Goal: Information Seeking & Learning: Learn about a topic

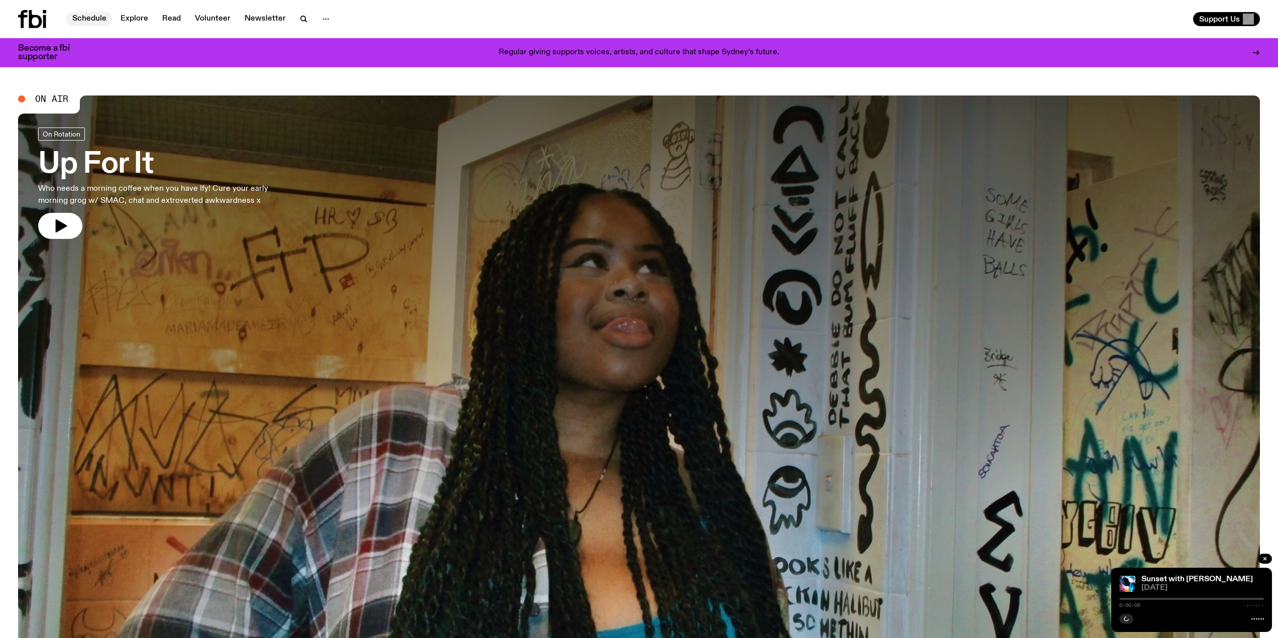
click at [80, 14] on link "Schedule" at bounding box center [89, 19] width 46 height 14
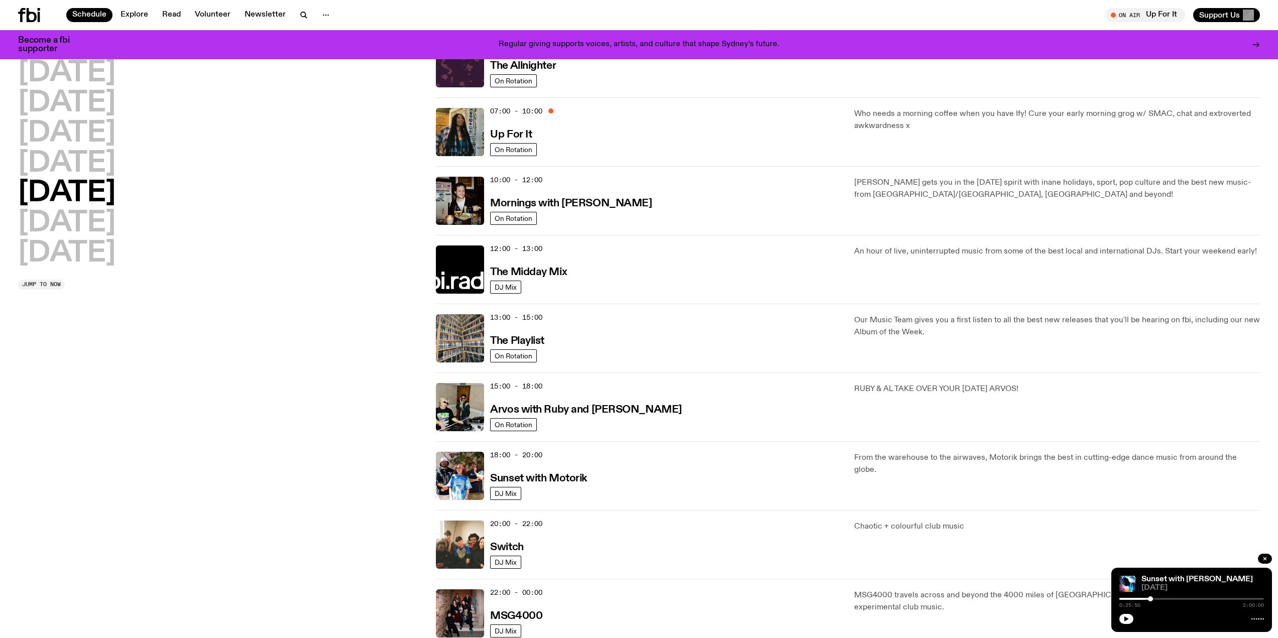
scroll to position [46, 0]
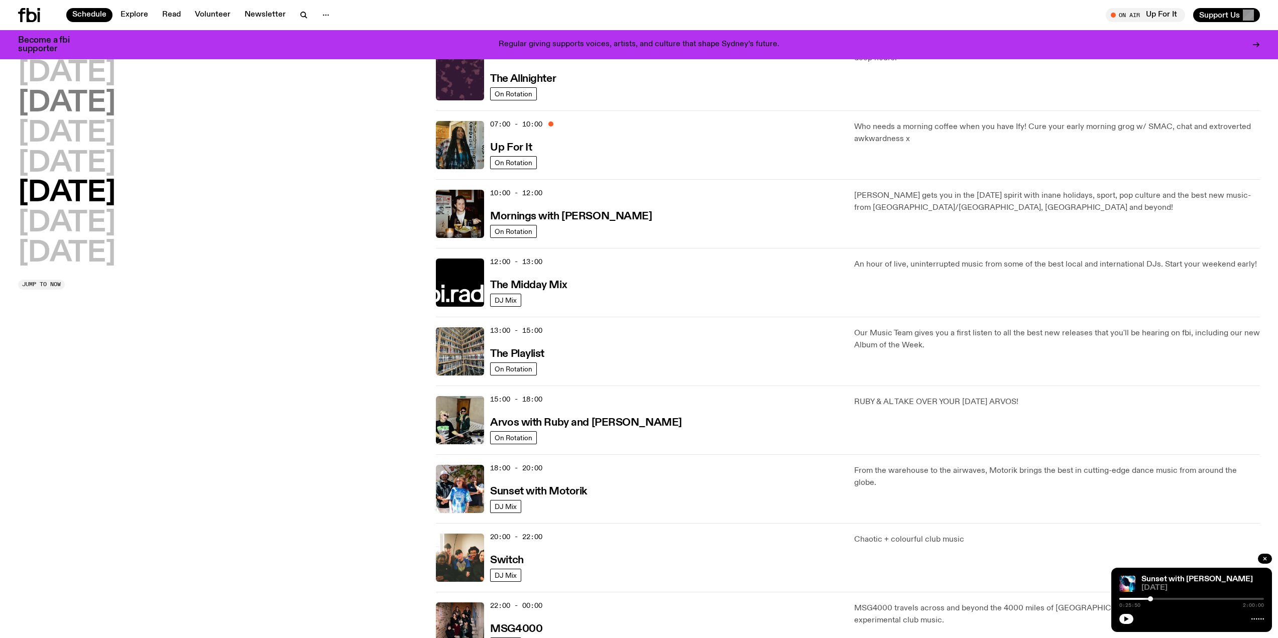
click at [82, 94] on h2 "[DATE]" at bounding box center [66, 103] width 97 height 28
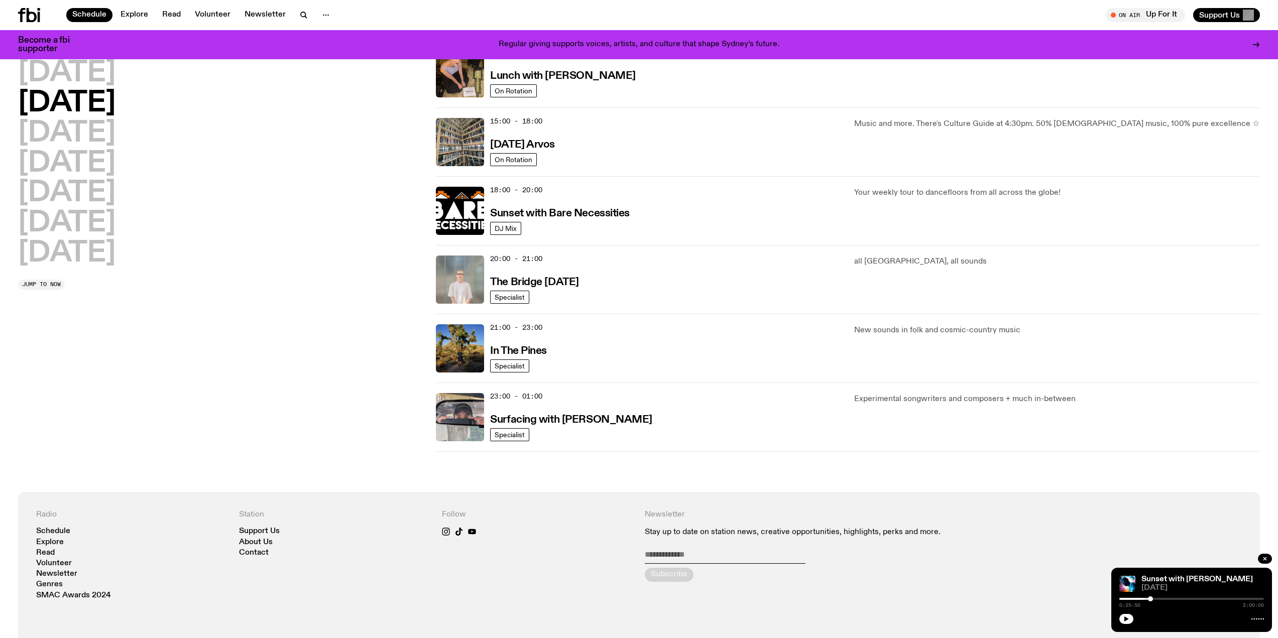
scroll to position [329, 0]
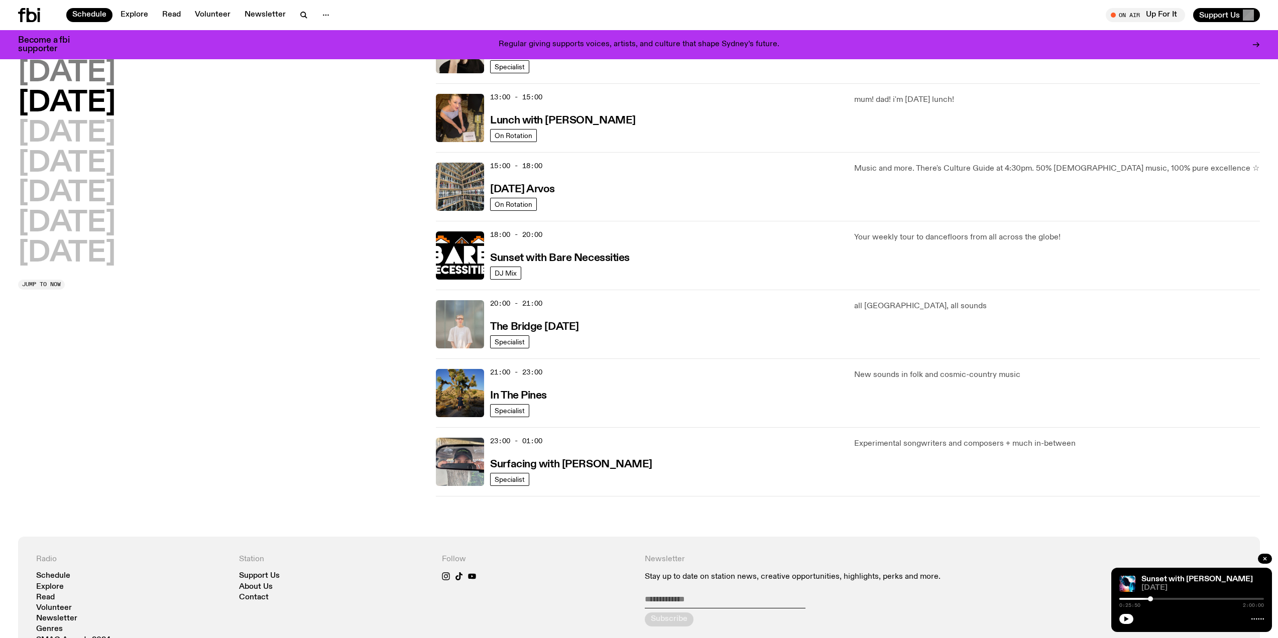
click at [98, 73] on h2 "[DATE]" at bounding box center [66, 73] width 97 height 28
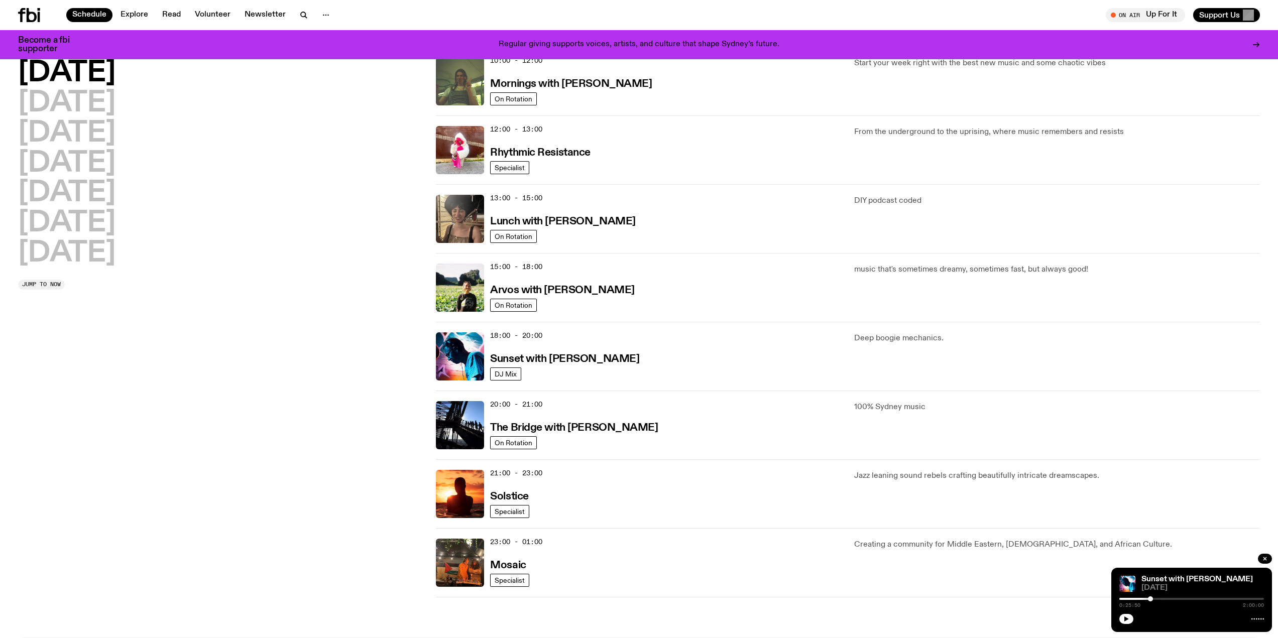
scroll to position [179, 0]
click at [109, 133] on h2 "[DATE]" at bounding box center [66, 133] width 97 height 28
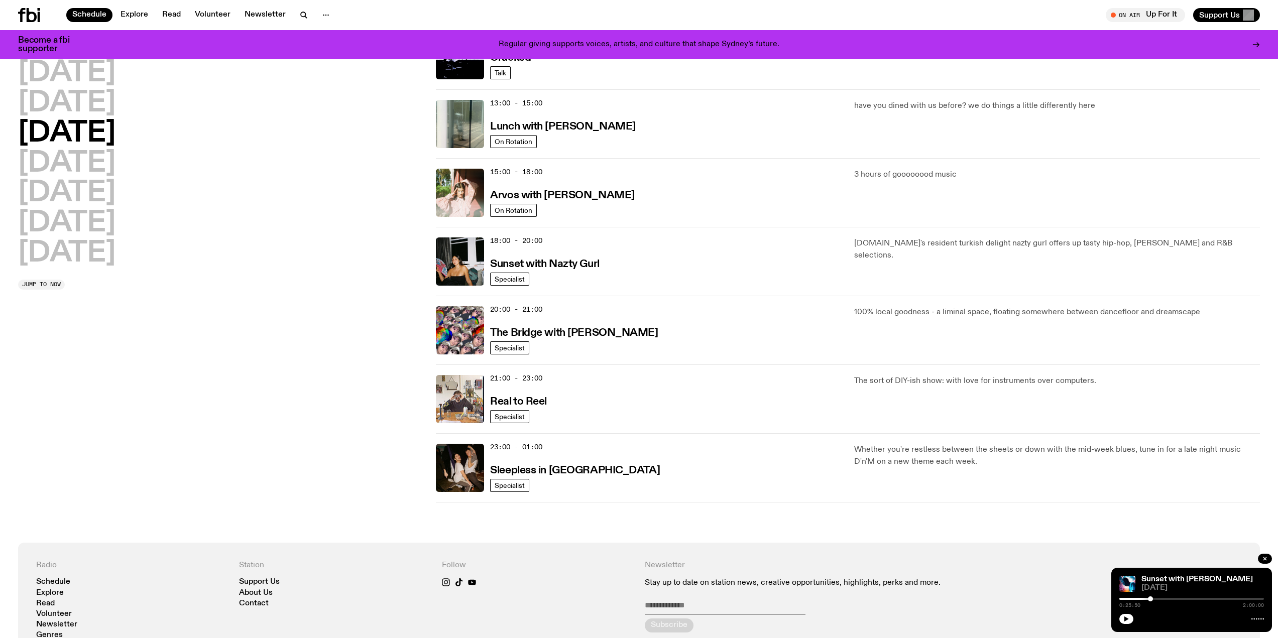
scroll to position [279, 0]
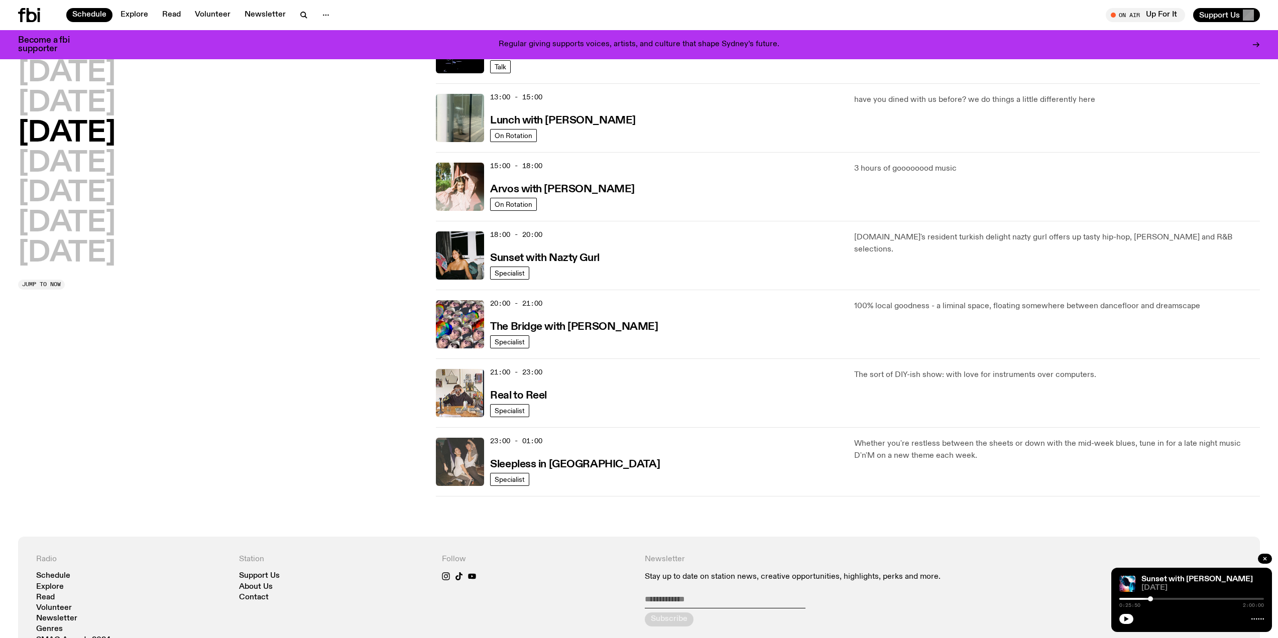
click at [462, 465] on img at bounding box center [460, 462] width 48 height 48
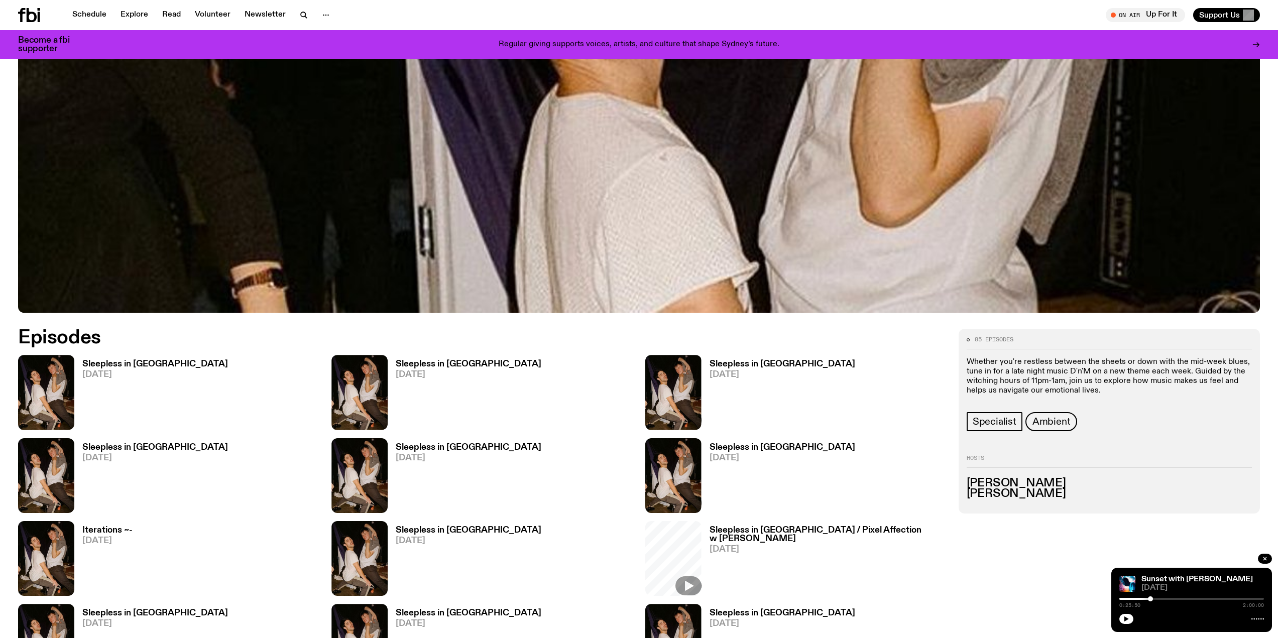
scroll to position [548, 0]
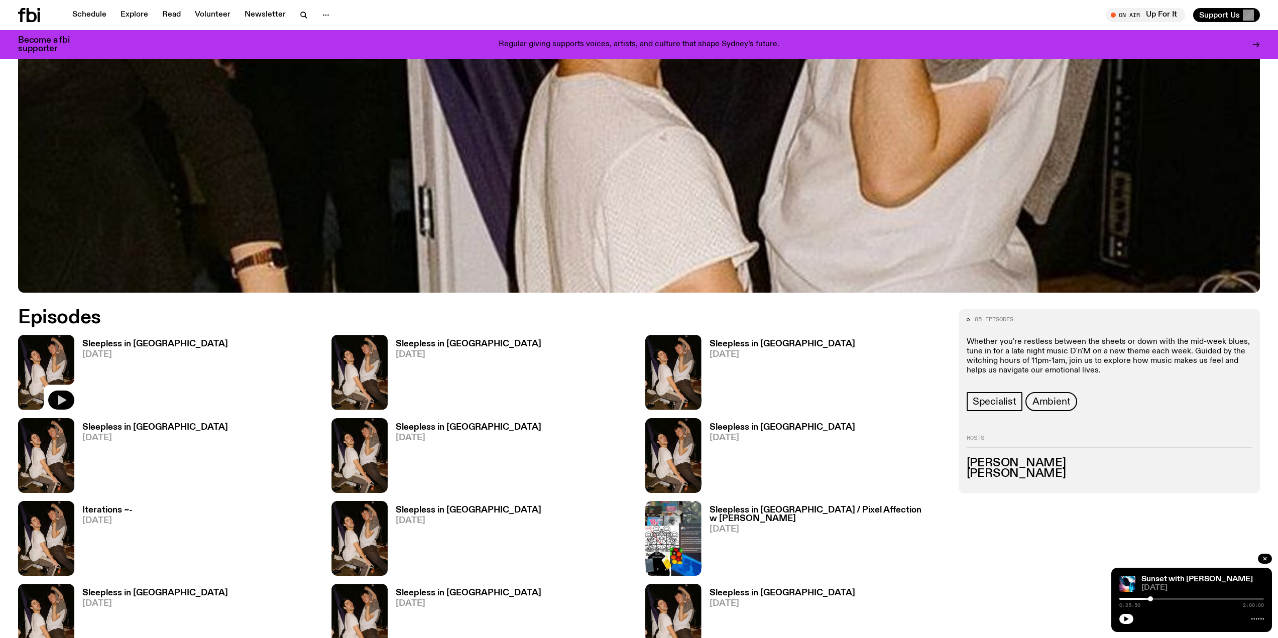
click at [64, 395] on icon "button" at bounding box center [61, 400] width 12 height 12
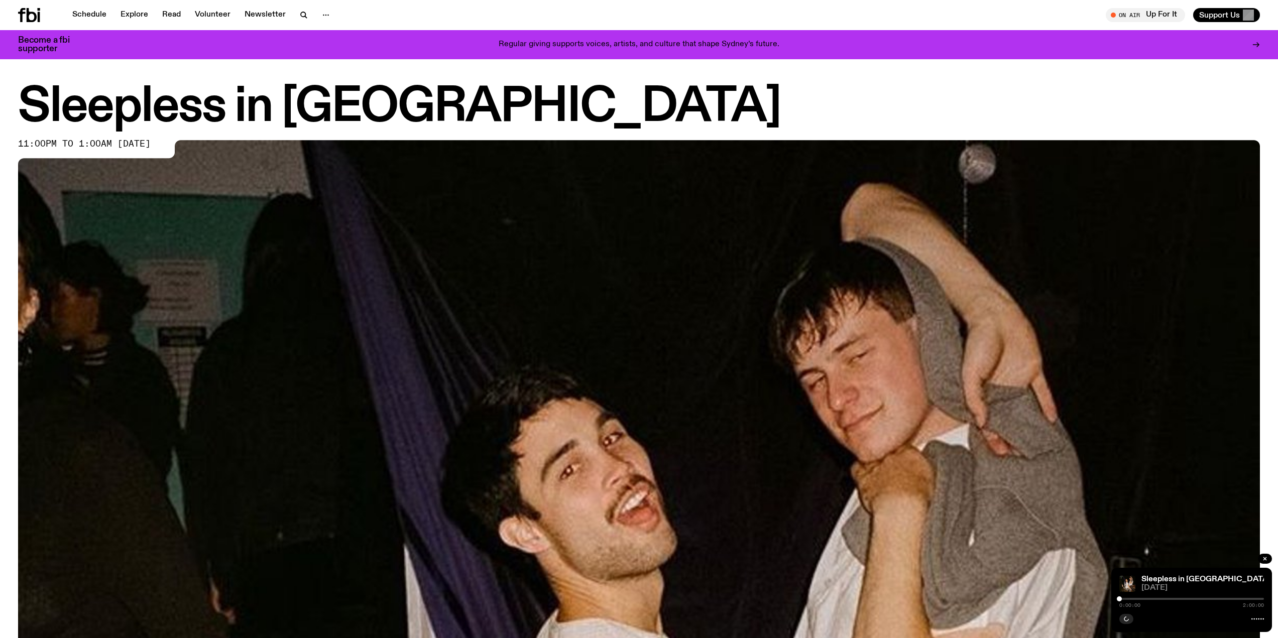
scroll to position [0, 0]
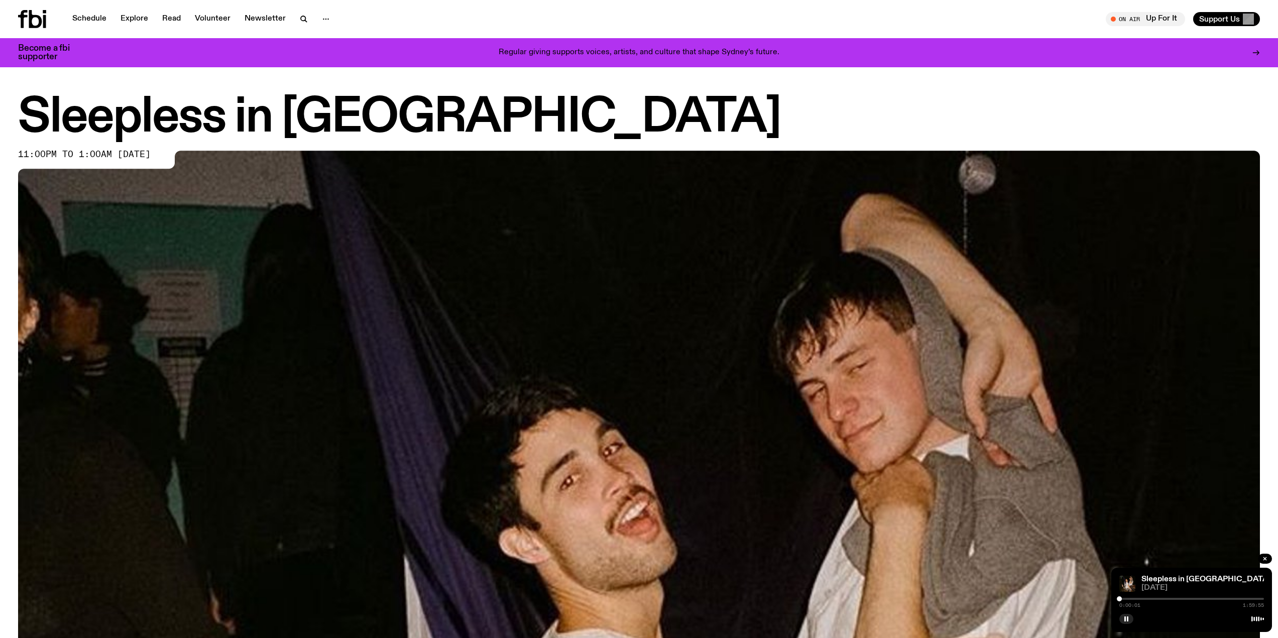
click at [1126, 599] on div at bounding box center [1191, 599] width 145 height 2
click at [1139, 599] on div at bounding box center [1191, 599] width 145 height 2
click at [91, 21] on link "Schedule" at bounding box center [89, 19] width 46 height 14
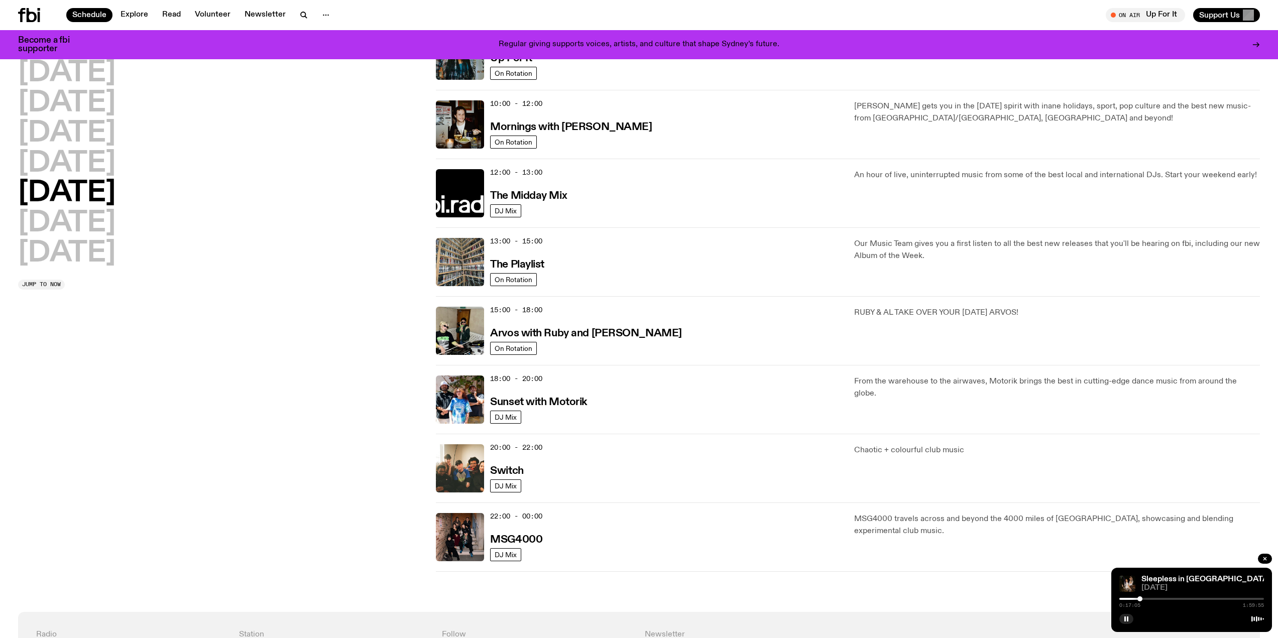
scroll to position [149, 0]
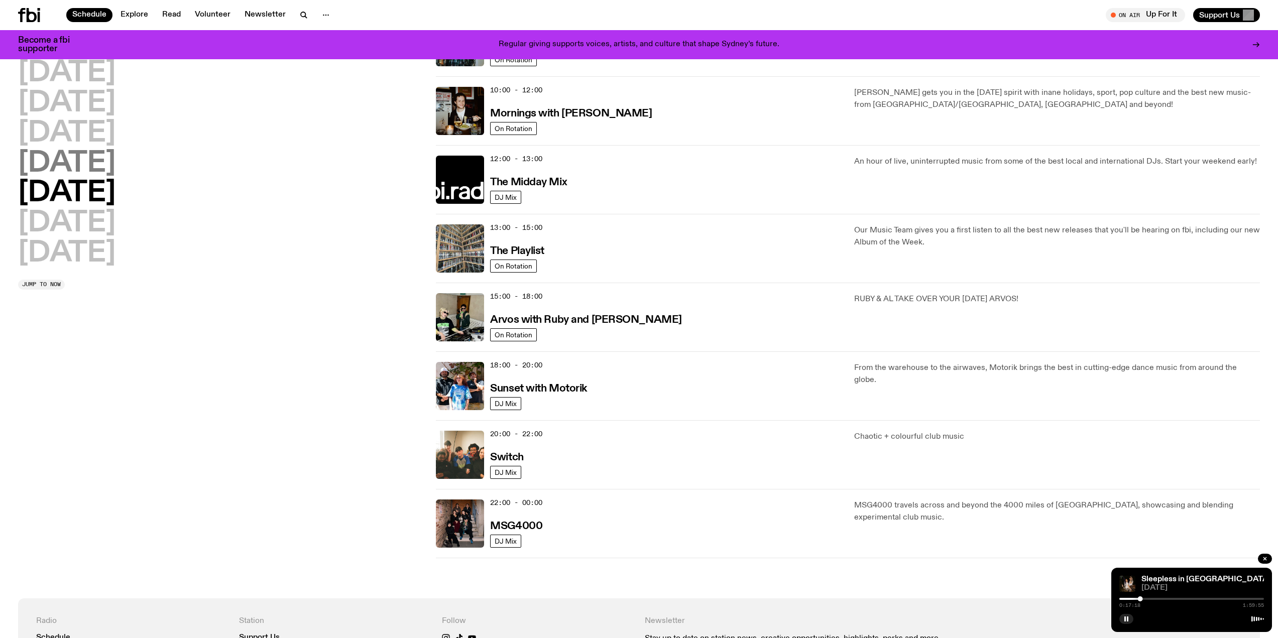
click at [81, 165] on h2 "[DATE]" at bounding box center [66, 164] width 97 height 28
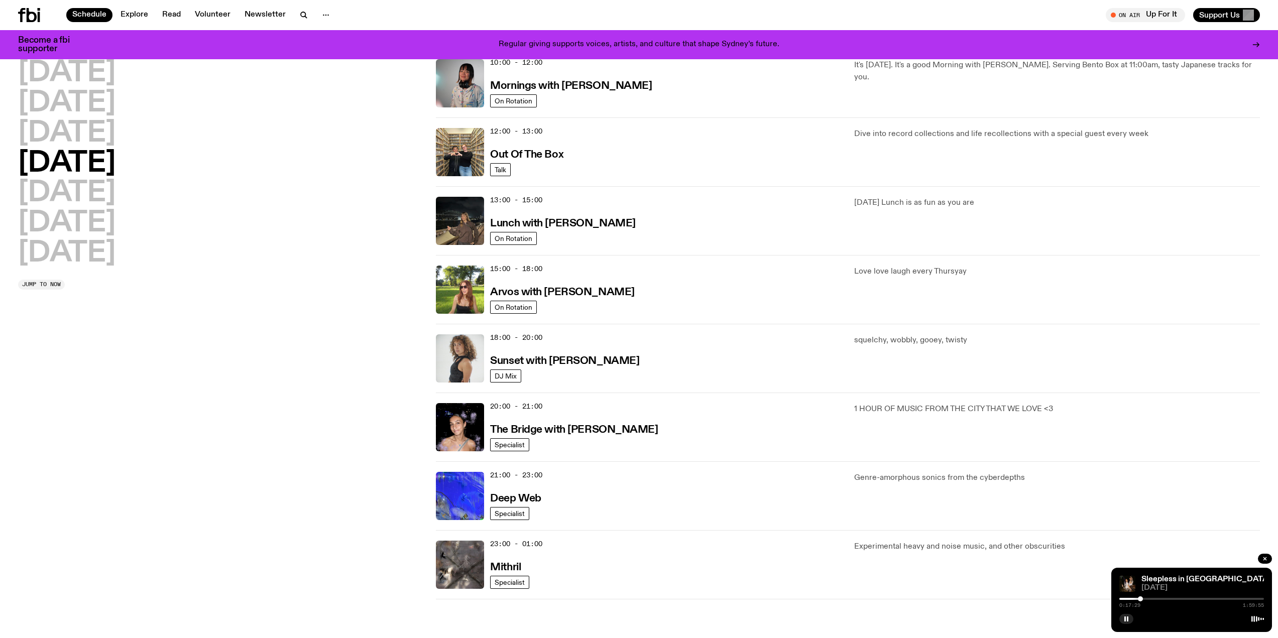
scroll to position [179, 0]
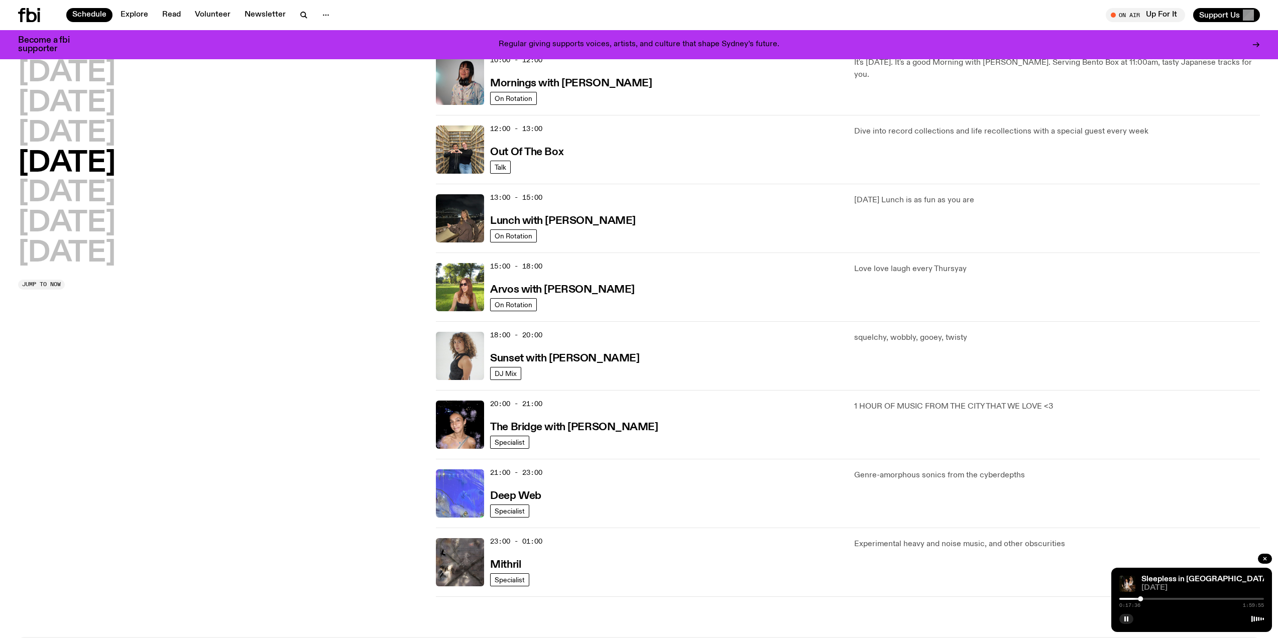
click at [444, 495] on img at bounding box center [460, 493] width 48 height 48
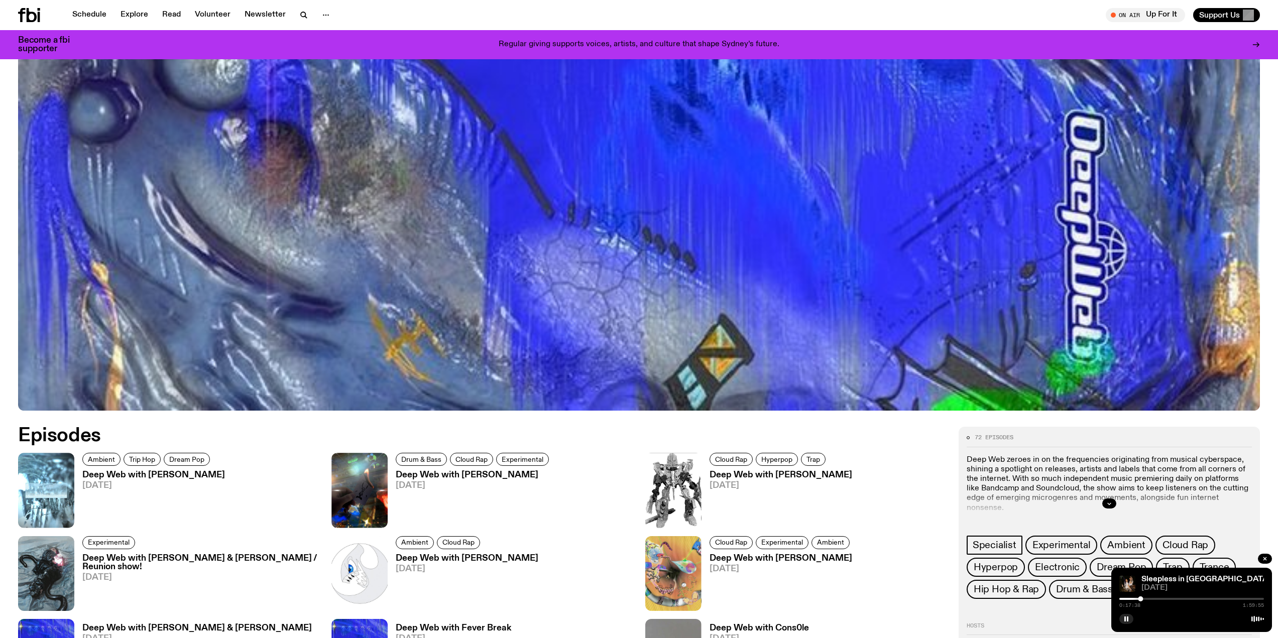
scroll to position [497, 0]
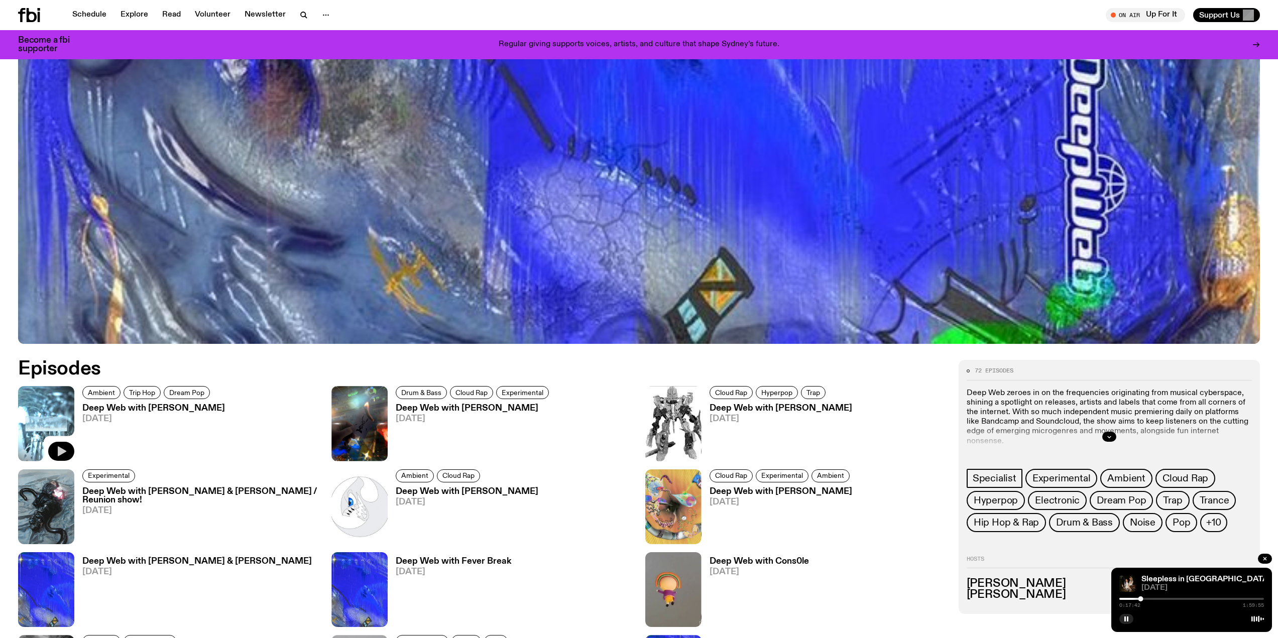
click at [63, 450] on icon "button" at bounding box center [62, 451] width 9 height 10
click at [1127, 598] on div at bounding box center [1191, 599] width 145 height 2
click at [1132, 599] on div at bounding box center [1191, 599] width 145 height 2
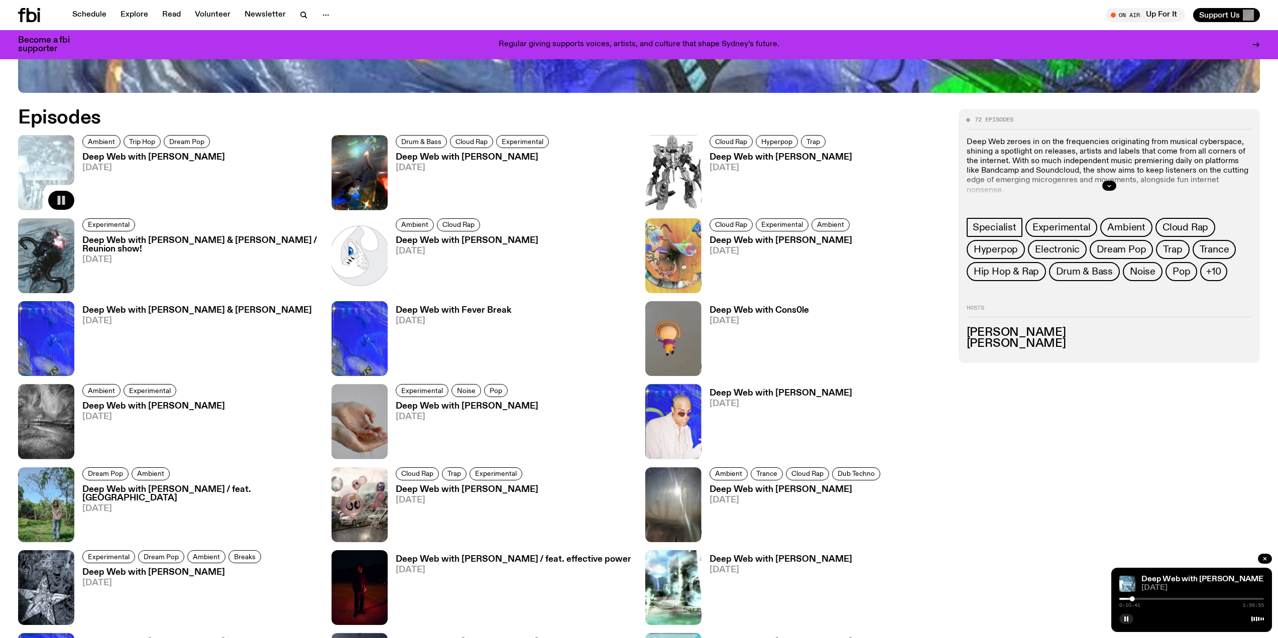
scroll to position [698, 0]
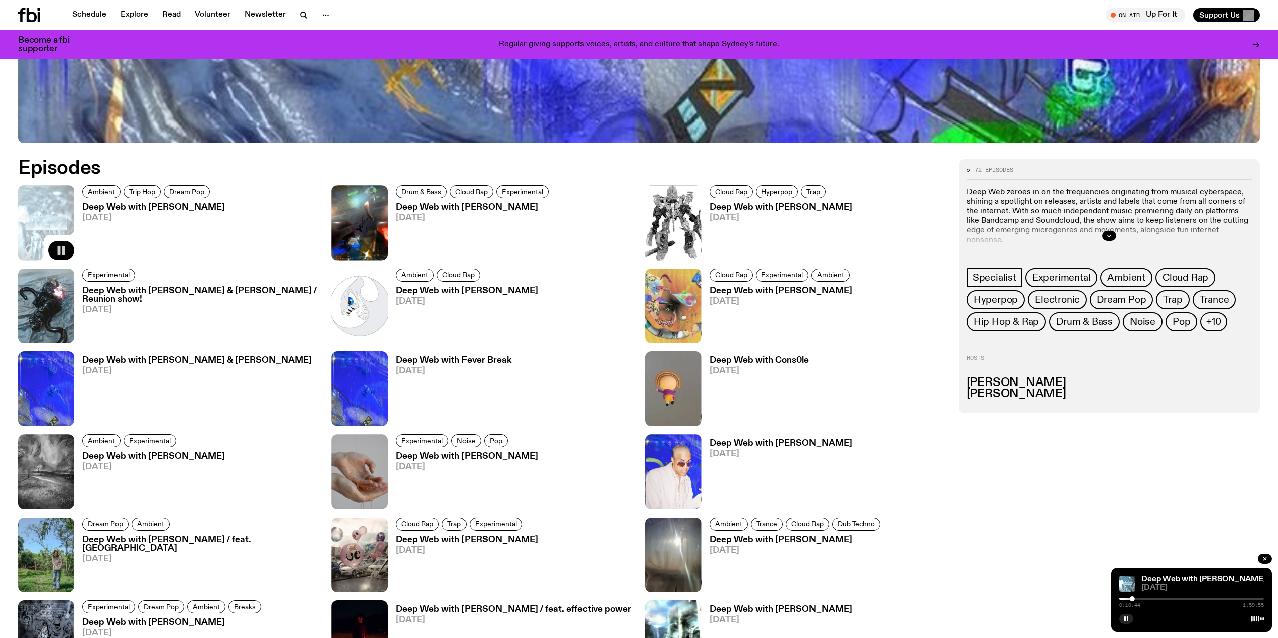
click at [1140, 599] on div at bounding box center [1191, 599] width 145 height 2
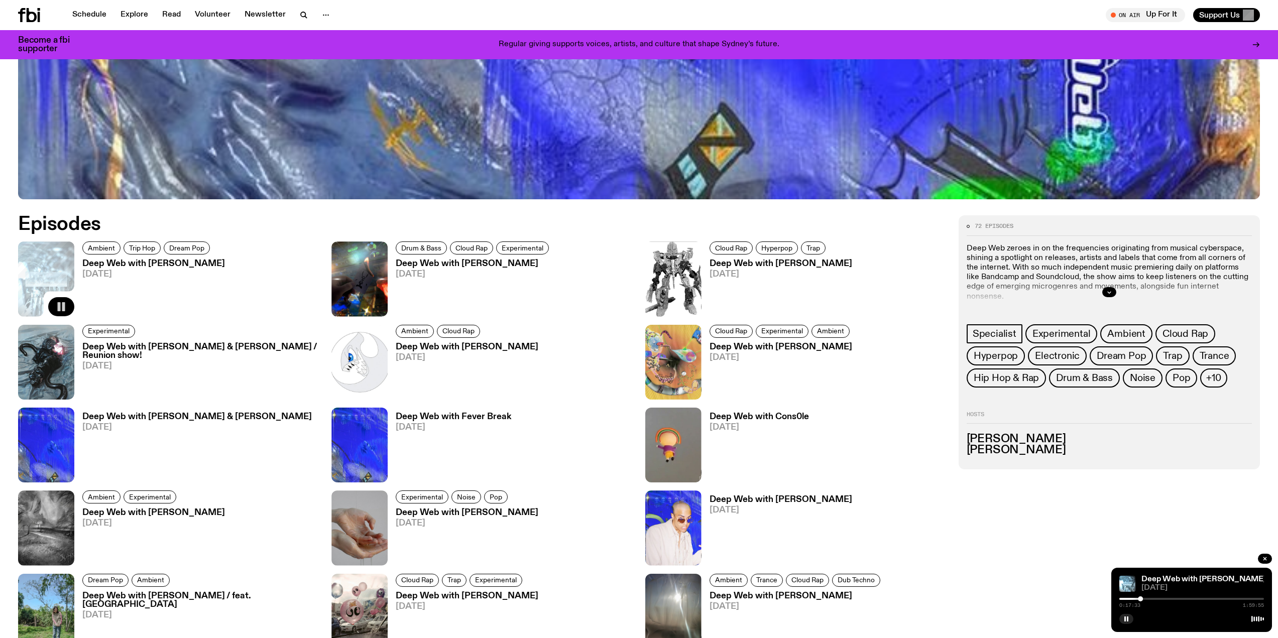
scroll to position [296, 0]
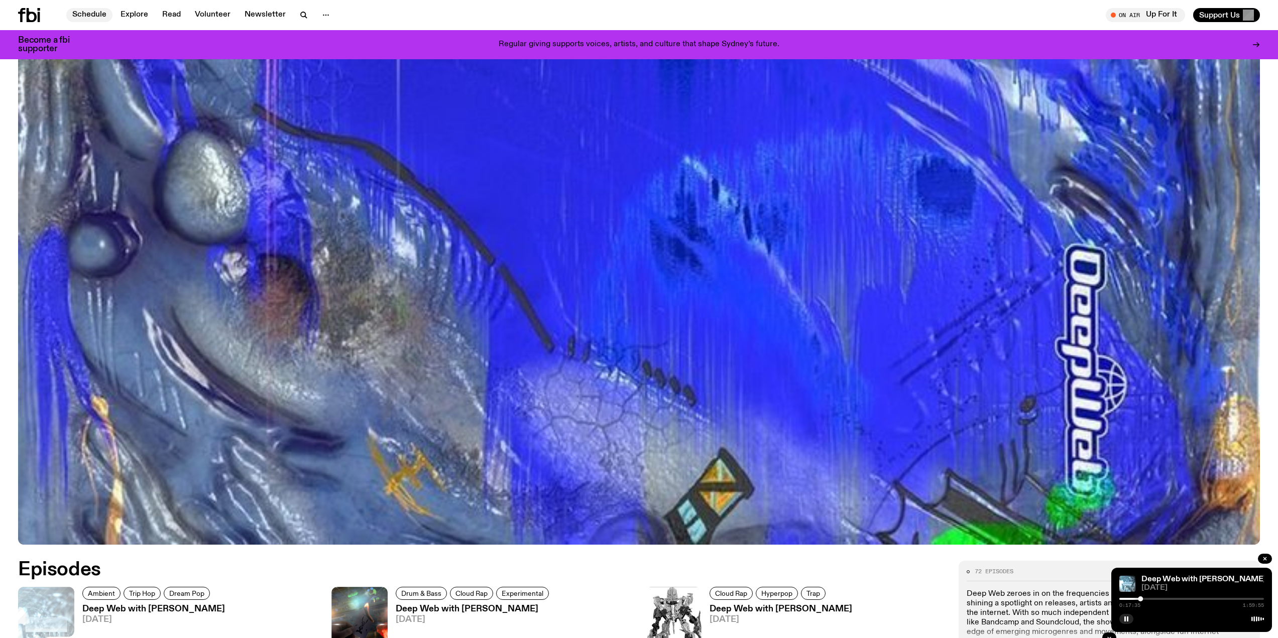
click at [90, 15] on link "Schedule" at bounding box center [89, 15] width 46 height 14
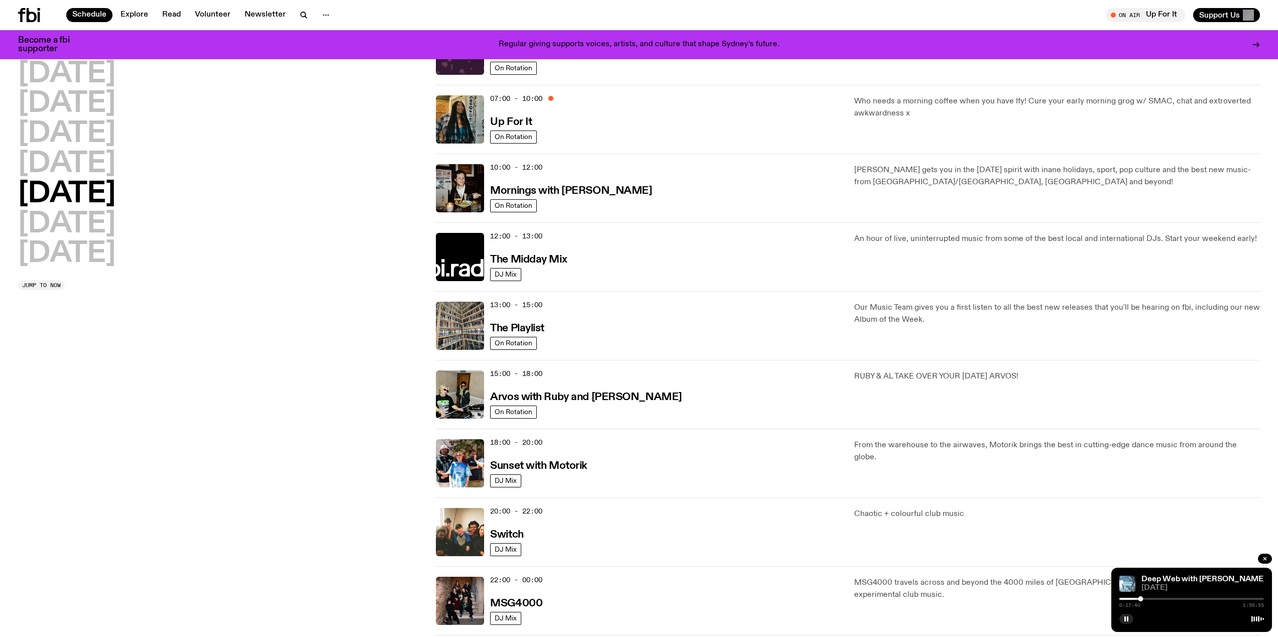
scroll to position [98, 0]
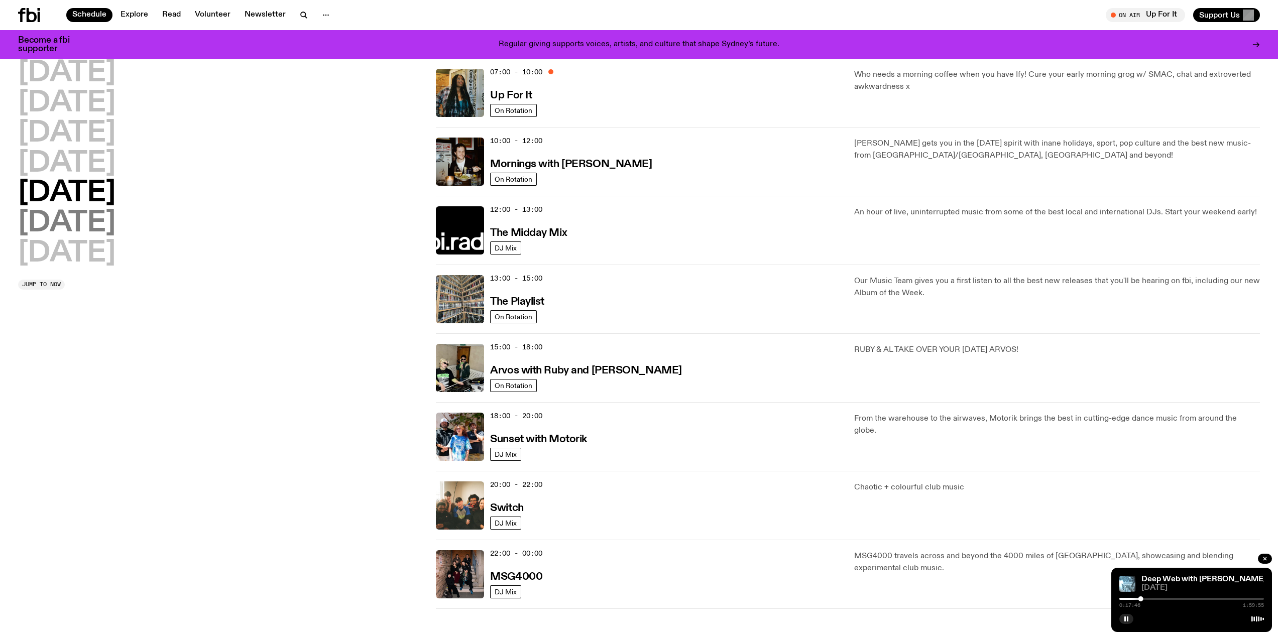
click at [76, 230] on h2 "[DATE]" at bounding box center [66, 223] width 97 height 28
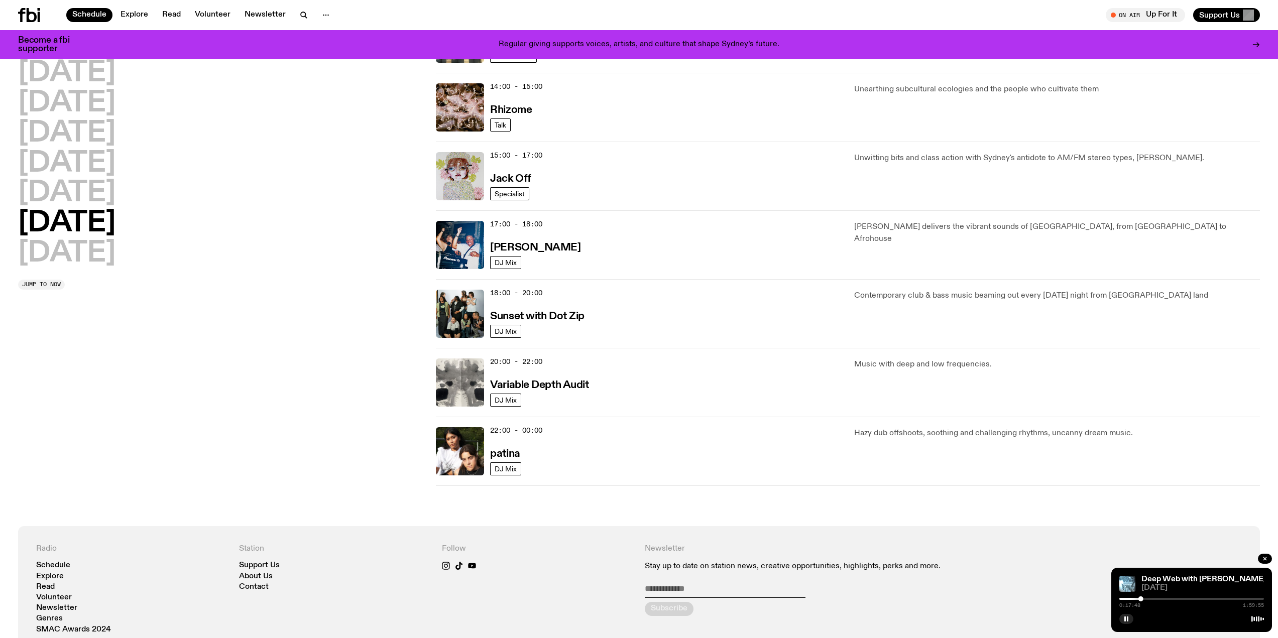
scroll to position [430, 0]
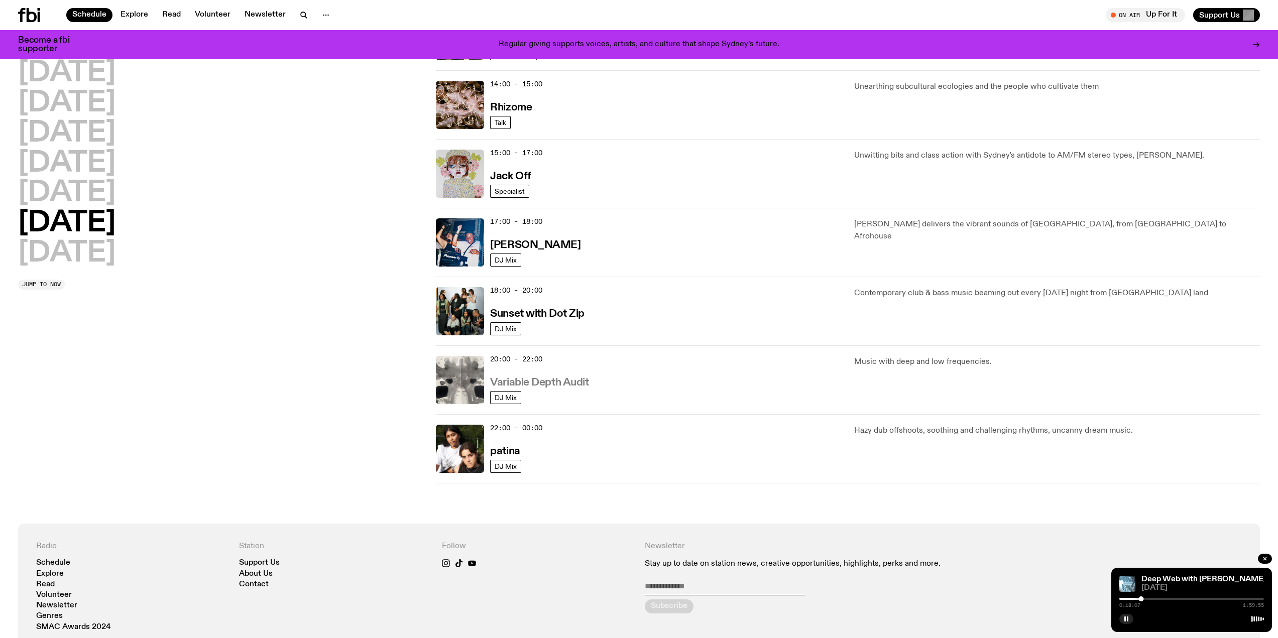
click at [531, 382] on h3 "Variable Depth Audit" at bounding box center [539, 383] width 98 height 11
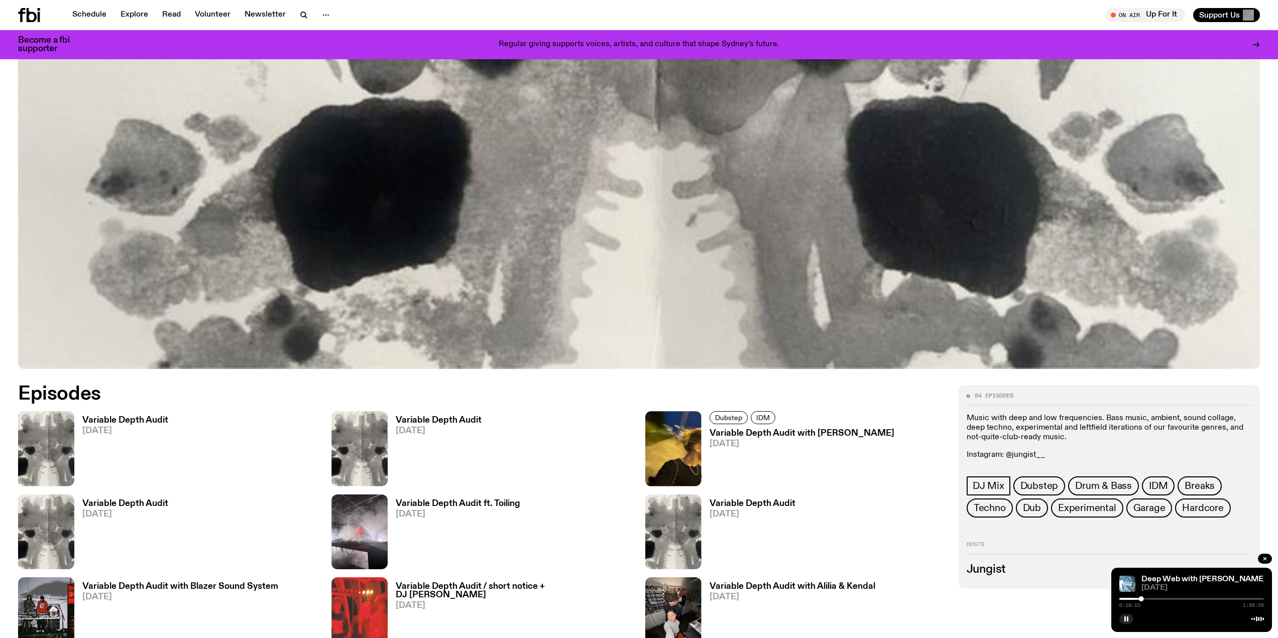
scroll to position [648, 0]
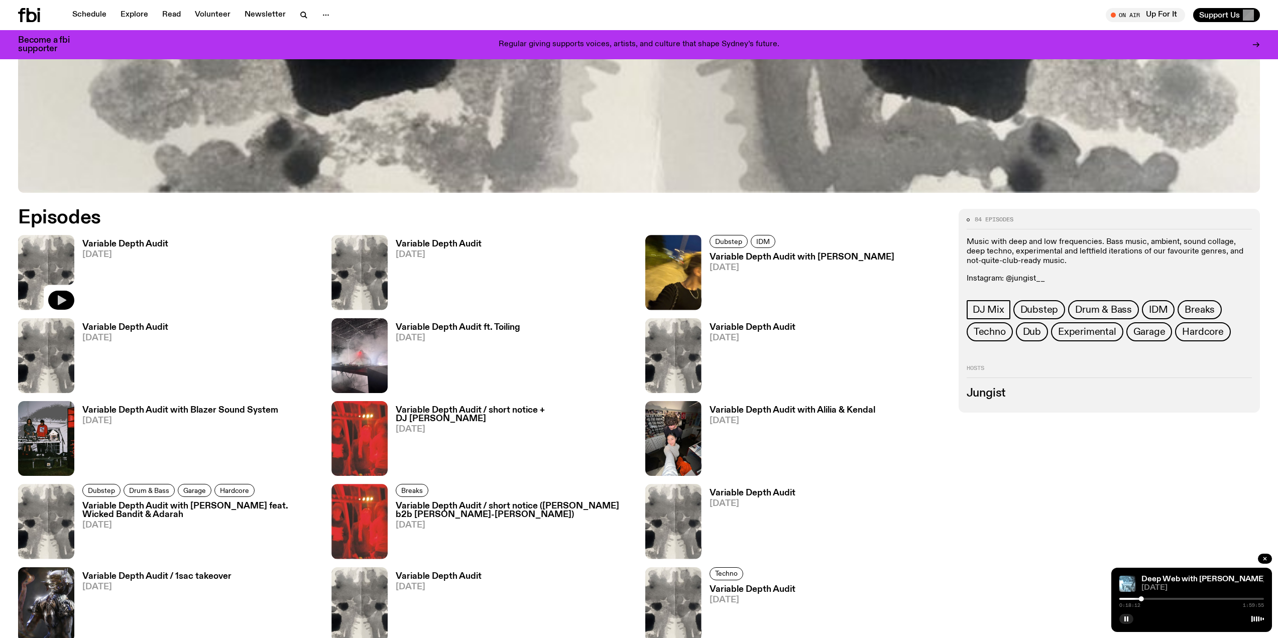
click at [55, 301] on icon "button" at bounding box center [61, 300] width 12 height 12
click at [1124, 599] on div at bounding box center [1052, 599] width 145 height 2
click at [1128, 599] on div at bounding box center [1191, 599] width 145 height 2
click at [1140, 598] on div at bounding box center [1191, 599] width 145 height 2
click at [1154, 599] on div at bounding box center [1191, 599] width 145 height 2
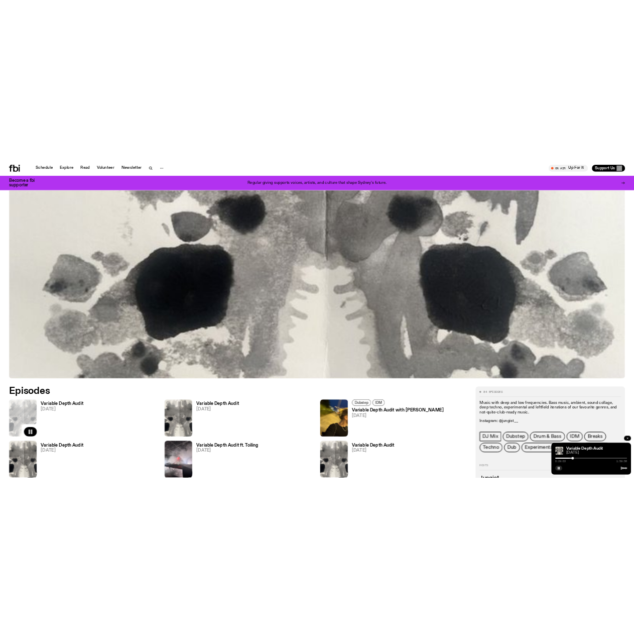
scroll to position [347, 0]
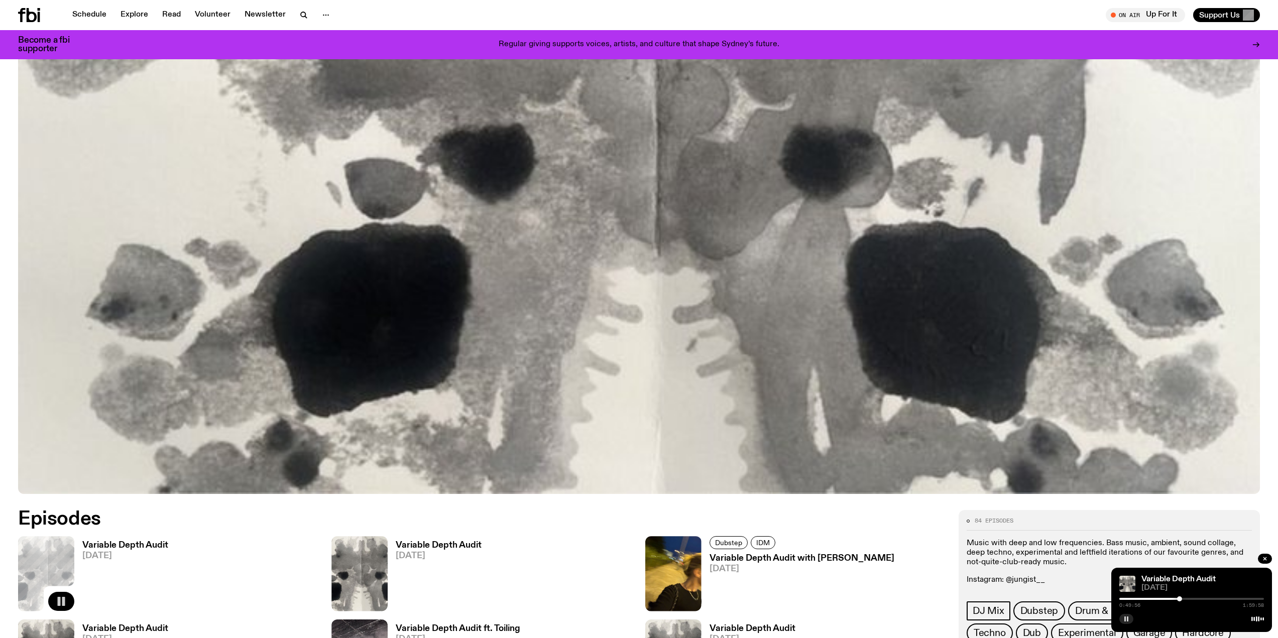
click at [1124, 621] on icon "button" at bounding box center [1126, 619] width 6 height 6
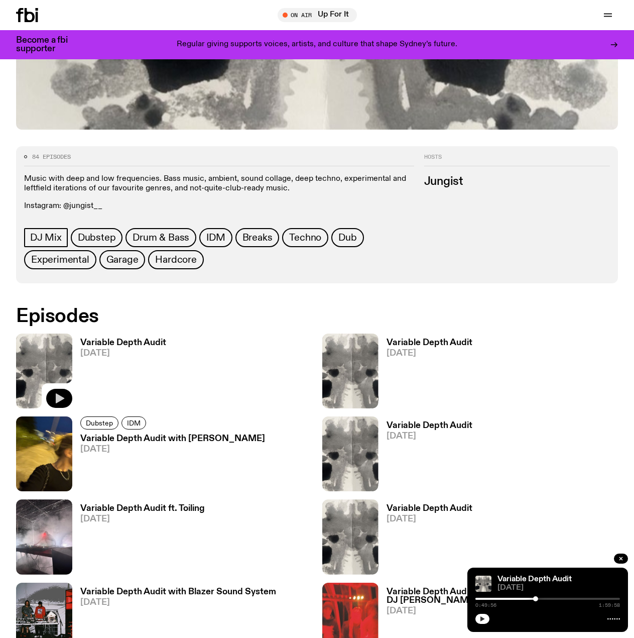
click at [483, 616] on icon "button" at bounding box center [482, 618] width 6 height 6
click at [57, 480] on icon "button" at bounding box center [60, 481] width 9 height 10
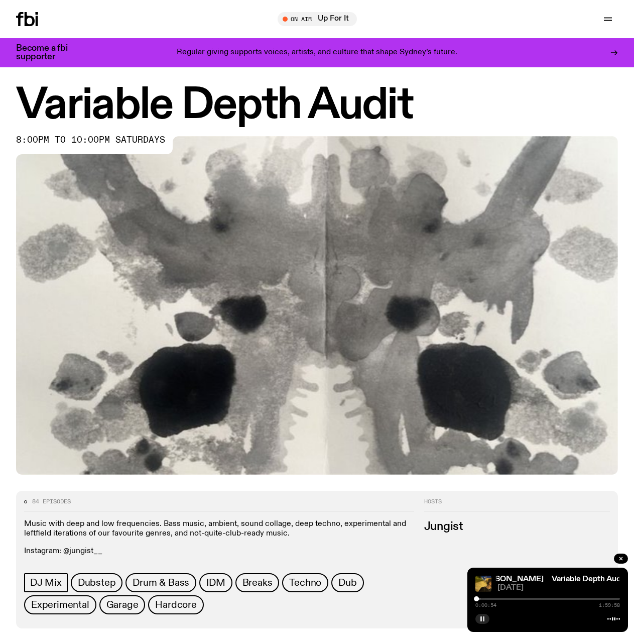
scroll to position [0, 0]
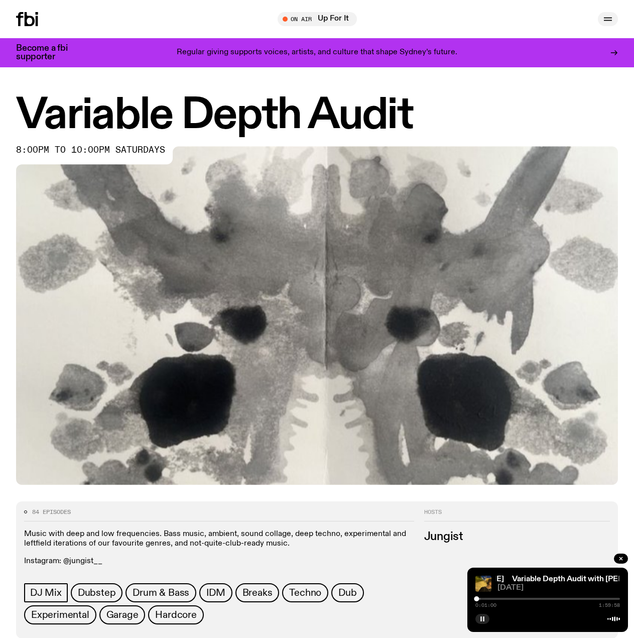
click at [608, 17] on icon "button" at bounding box center [608, 19] width 12 height 12
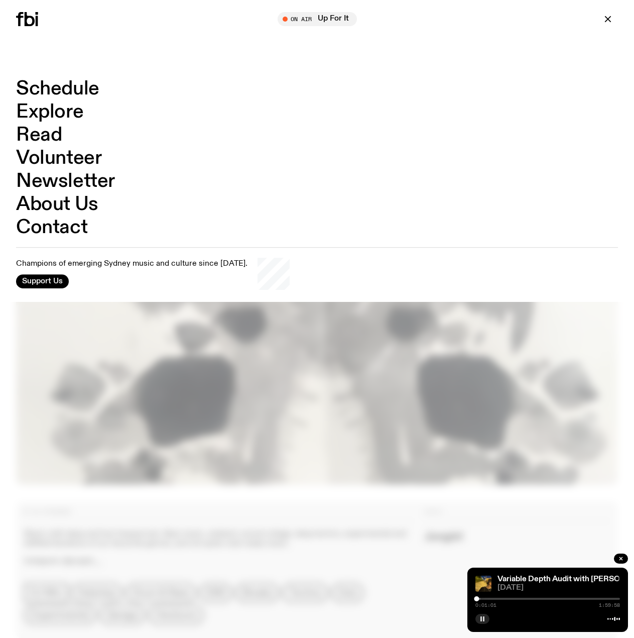
click at [65, 87] on link "Schedule" at bounding box center [57, 88] width 83 height 19
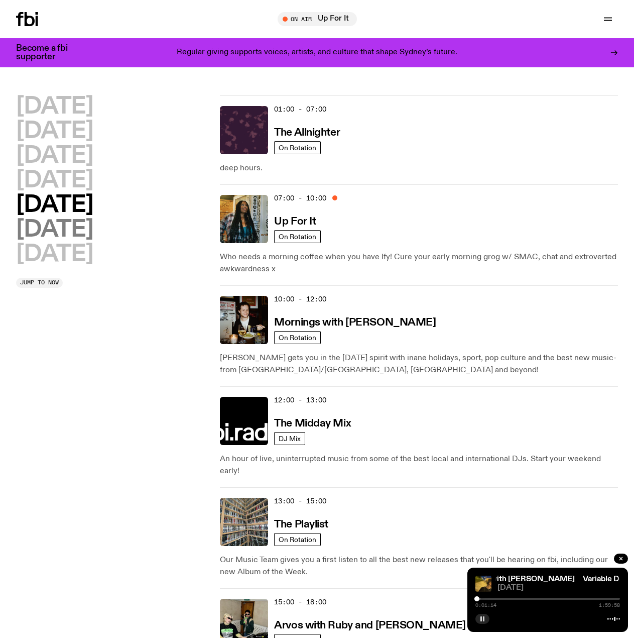
click at [36, 233] on h2 "[DATE]" at bounding box center [54, 229] width 77 height 23
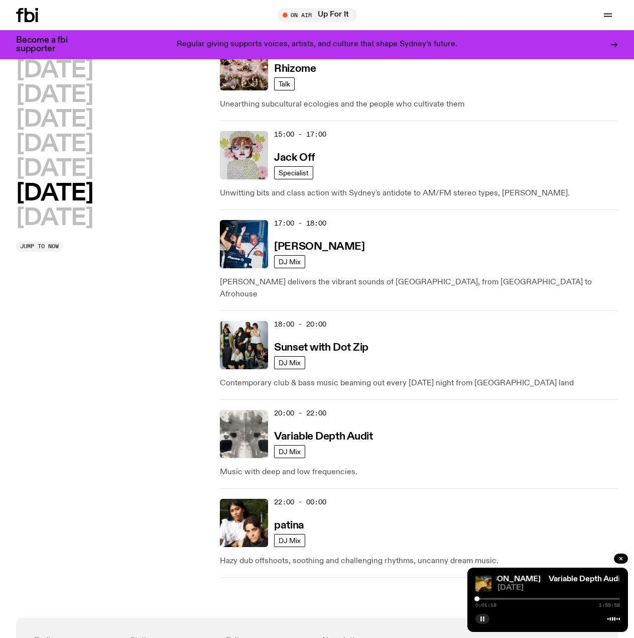
scroll to position [681, 0]
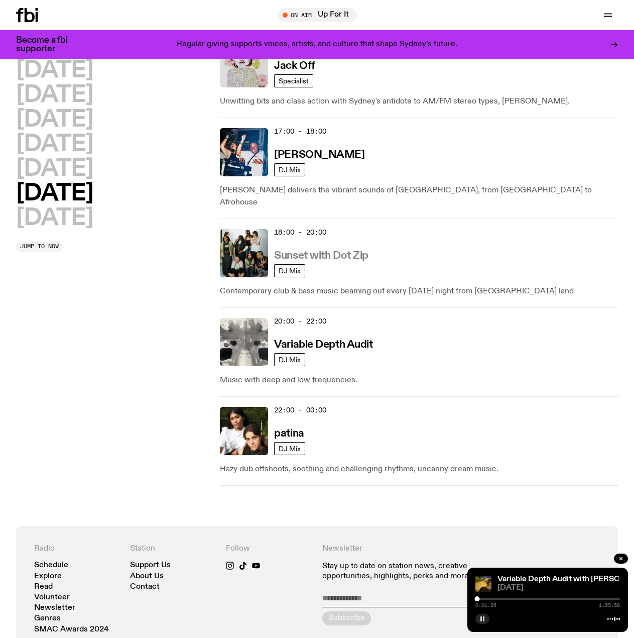
click at [332, 251] on h3 "Sunset with Dot Zip" at bounding box center [321, 256] width 94 height 11
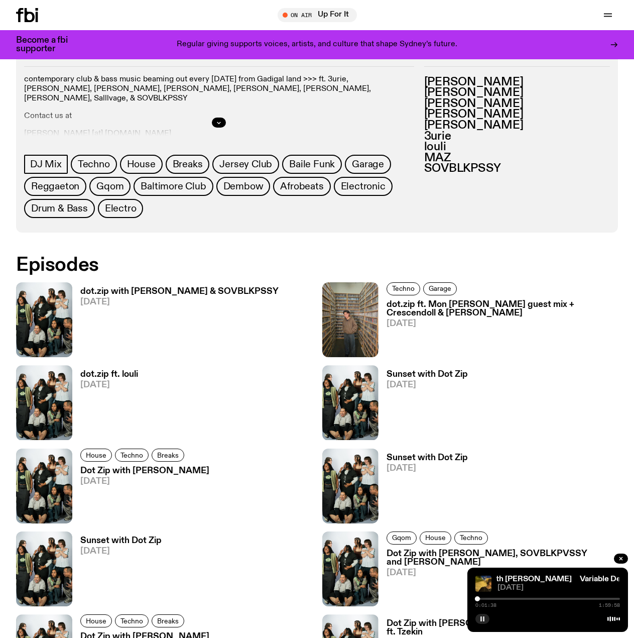
scroll to position [499, 0]
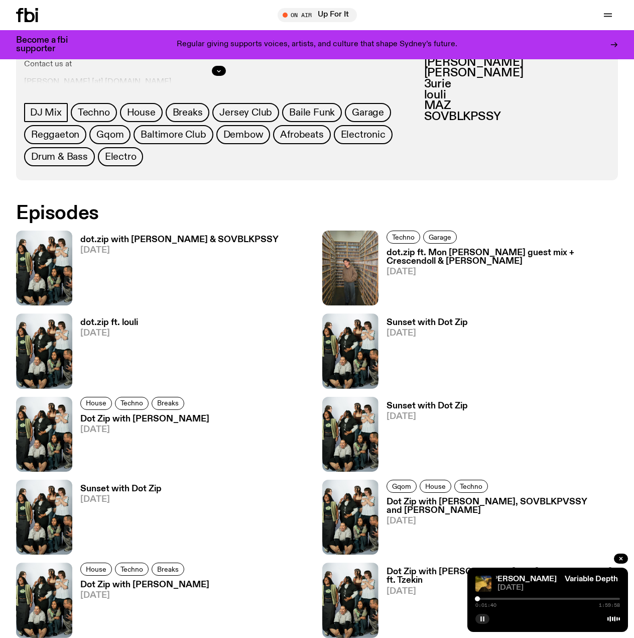
click at [97, 322] on h3 "dot.zip ft. louli" at bounding box center [109, 322] width 58 height 9
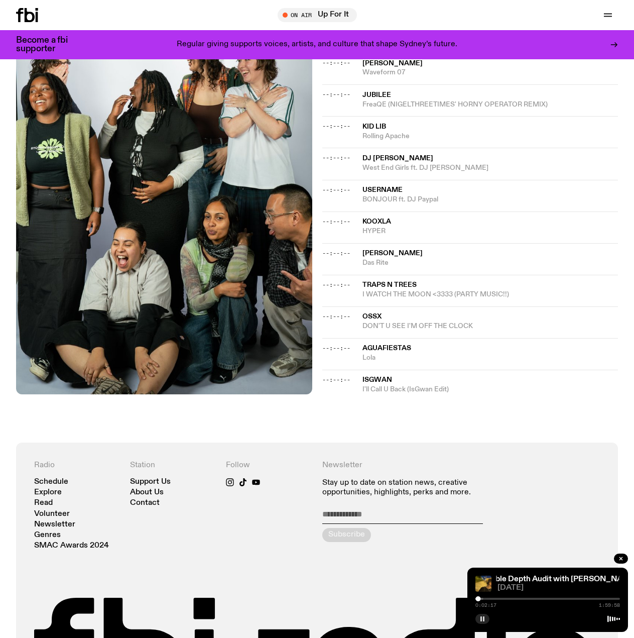
scroll to position [1149, 0]
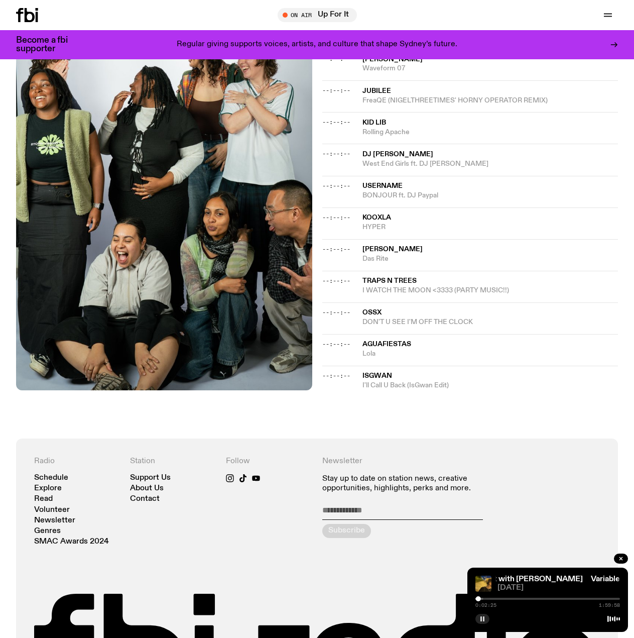
drag, startPoint x: 378, startPoint y: 363, endPoint x: 350, endPoint y: 386, distance: 35.3
click at [365, 372] on span "IsGwan" at bounding box center [377, 375] width 30 height 7
click at [490, 598] on div at bounding box center [547, 598] width 145 height 2
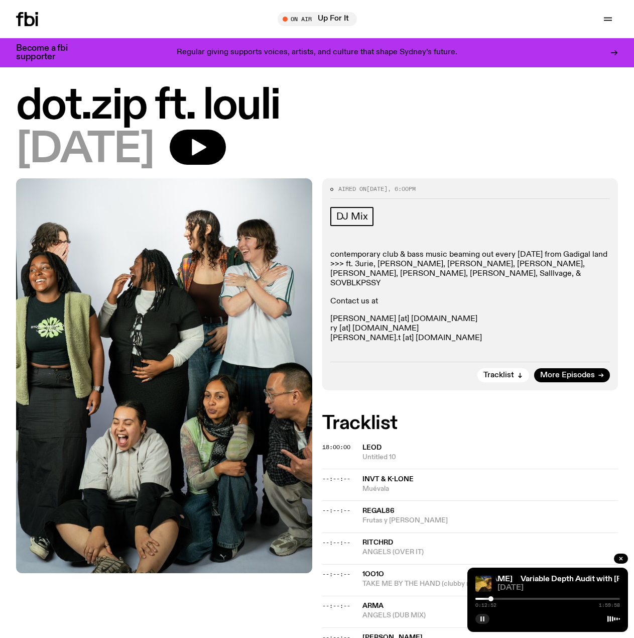
scroll to position [0, 0]
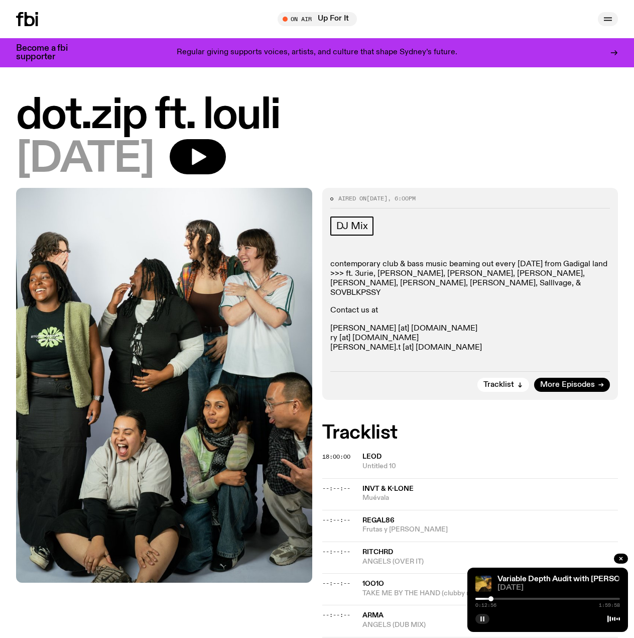
click at [599, 19] on button "button" at bounding box center [608, 19] width 20 height 14
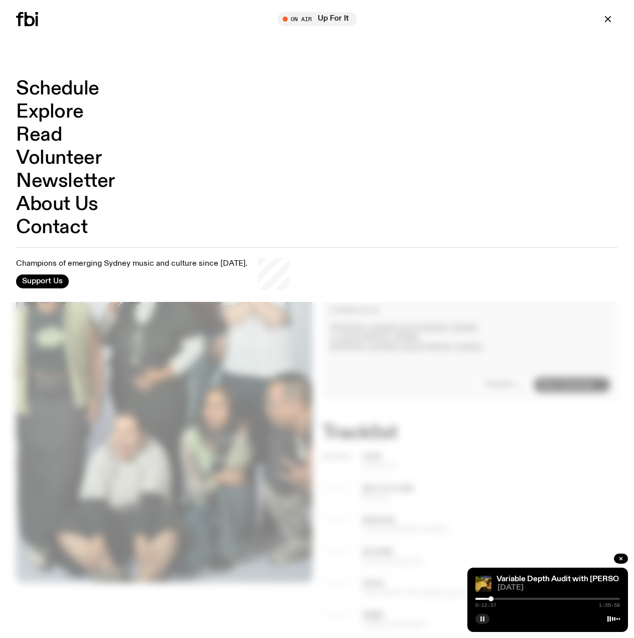
click at [63, 87] on link "Schedule" at bounding box center [57, 88] width 83 height 19
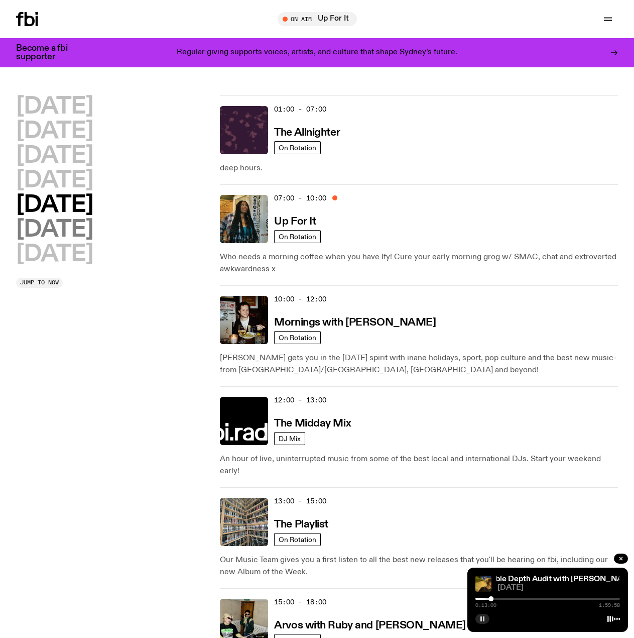
click at [55, 227] on h2 "[DATE]" at bounding box center [54, 229] width 77 height 23
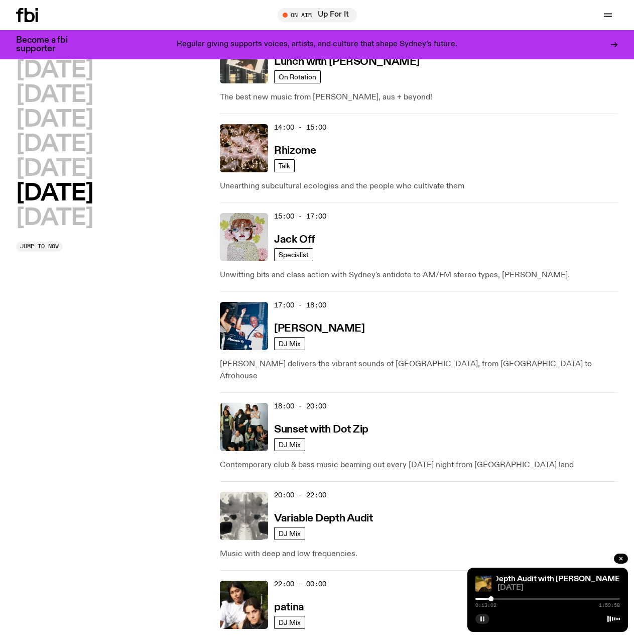
scroll to position [580, 0]
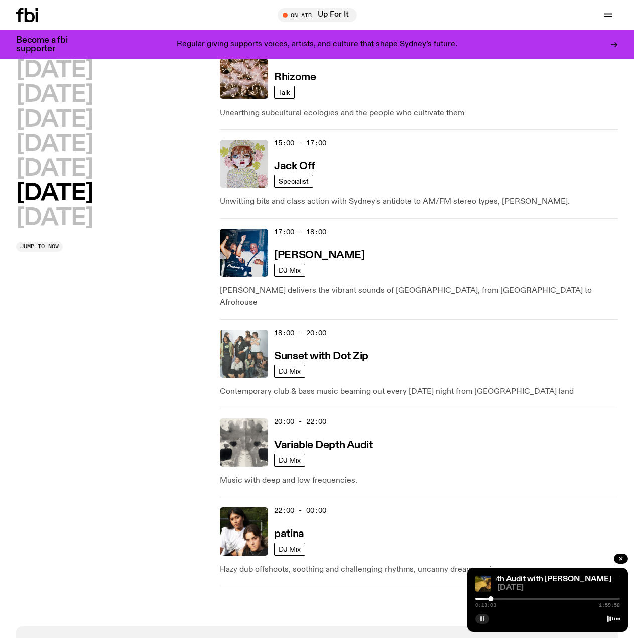
click at [238, 345] on img at bounding box center [244, 353] width 48 height 48
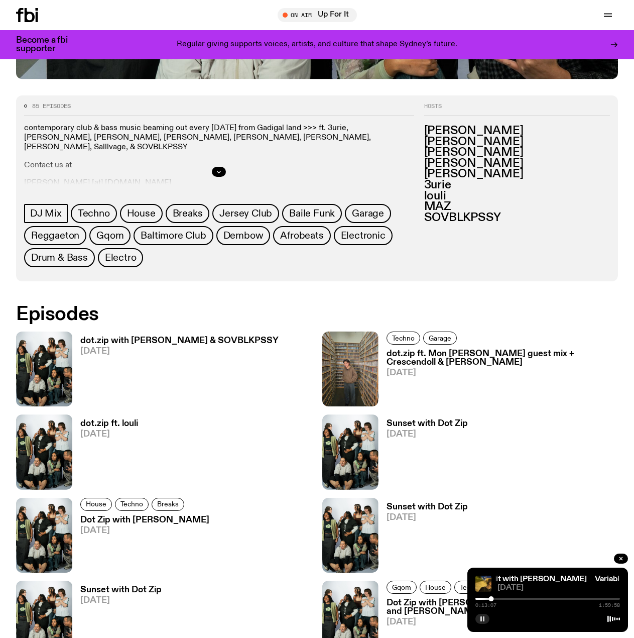
scroll to position [398, 0]
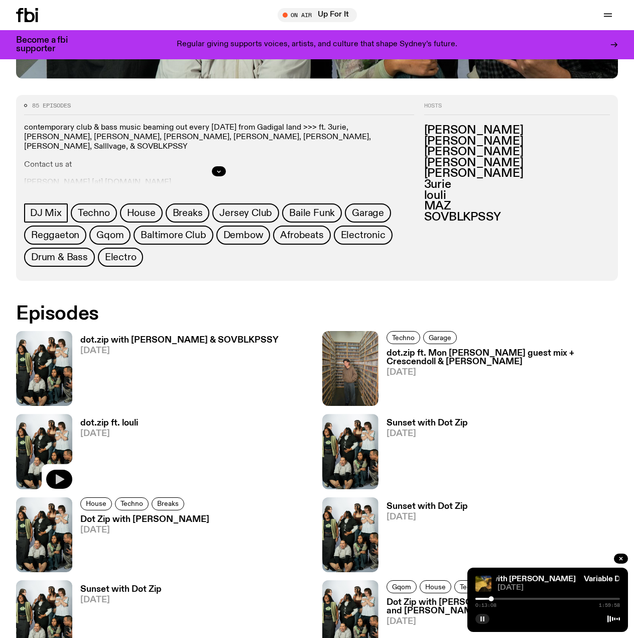
click at [62, 477] on icon "button" at bounding box center [59, 479] width 12 height 12
click at [483, 617] on icon "button" at bounding box center [482, 618] width 6 height 6
